Goal: Information Seeking & Learning: Learn about a topic

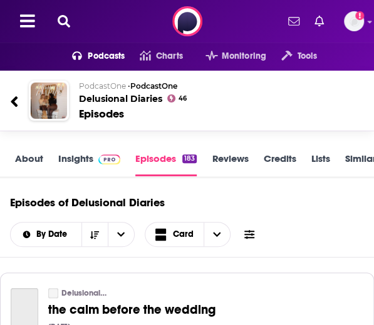
click at [69, 23] on icon at bounding box center [64, 21] width 13 height 13
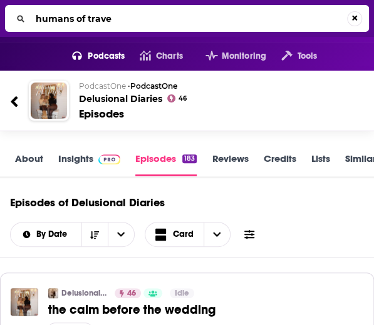
type input "humans of travel"
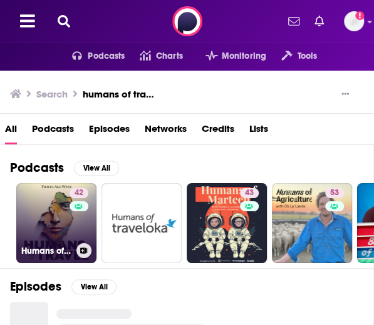
click at [48, 219] on link "42 Humans of Travel" at bounding box center [56, 223] width 80 height 80
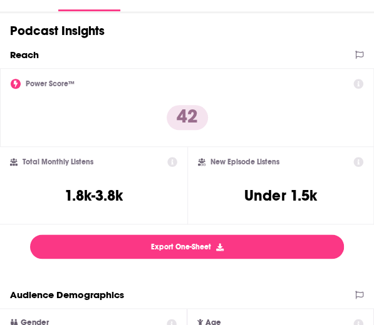
scroll to position [206, 0]
